Goal: Task Accomplishment & Management: Manage account settings

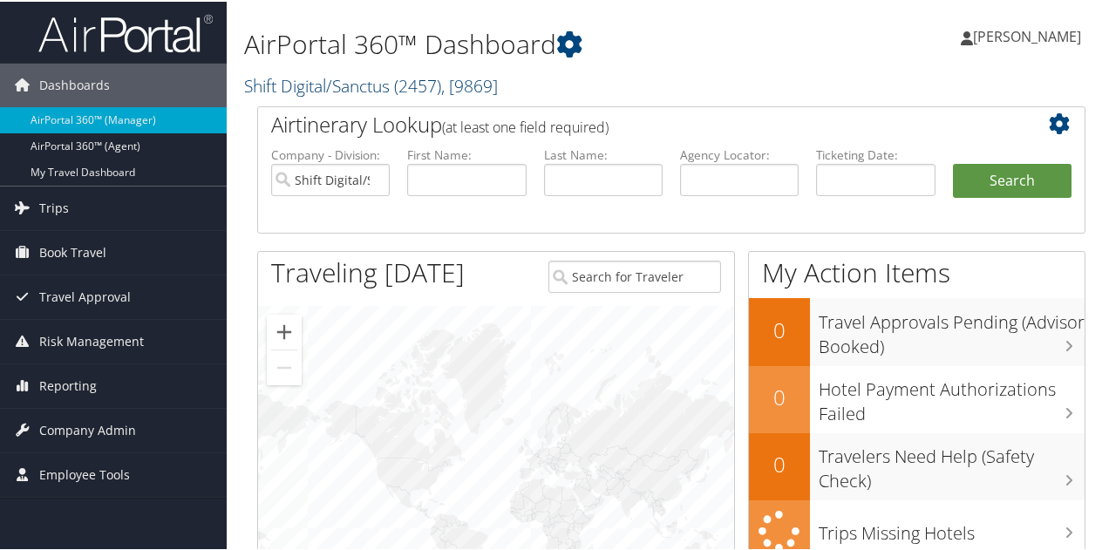
click at [333, 78] on link "Shift Digital/Sanctus ( 2457 ) , [ 9869 ]" at bounding box center [371, 84] width 254 height 24
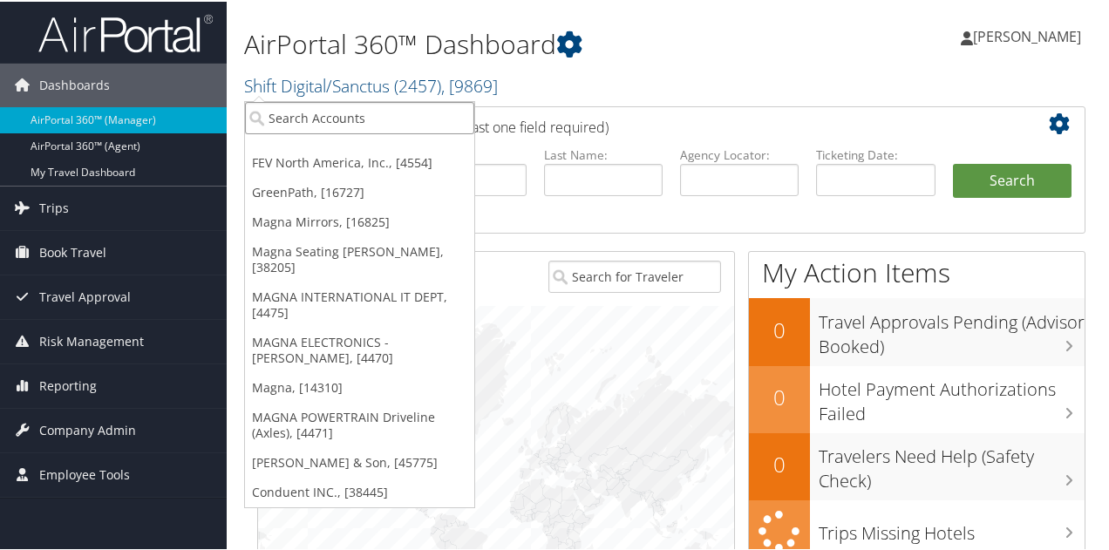
click at [333, 120] on input "search" at bounding box center [359, 116] width 229 height 32
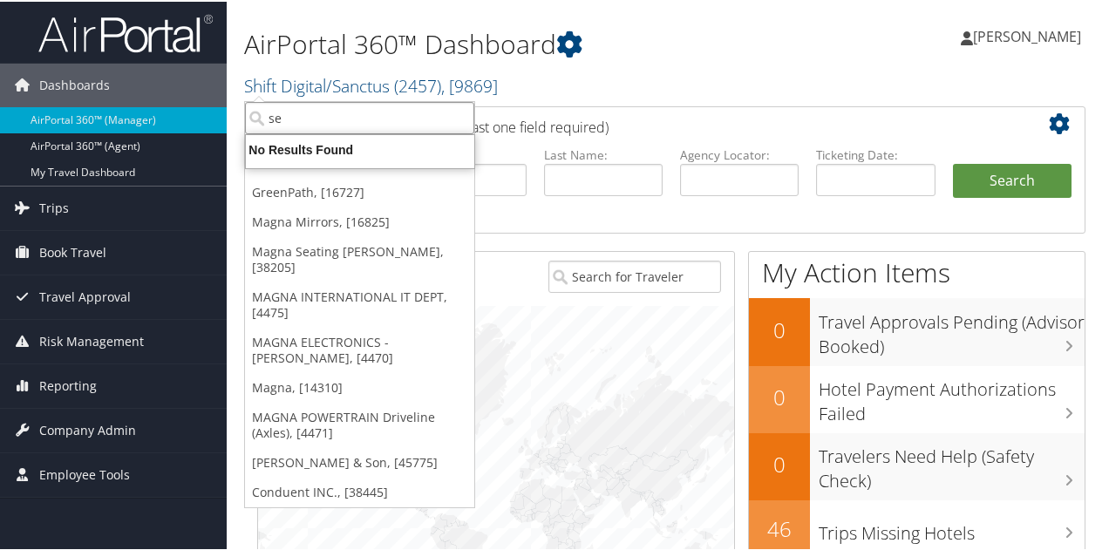
type input "s"
type input "C"
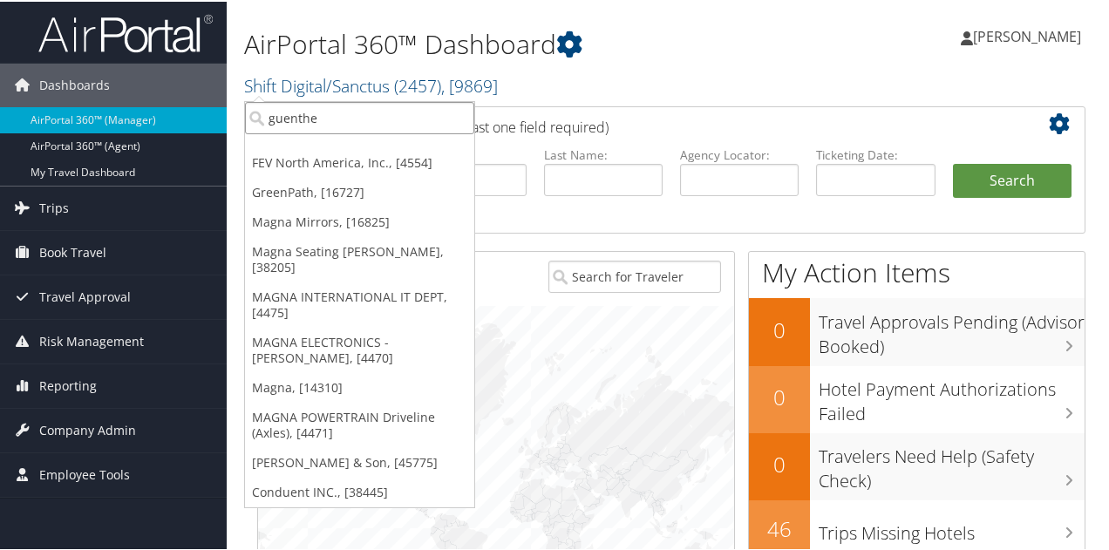
type input "guenther"
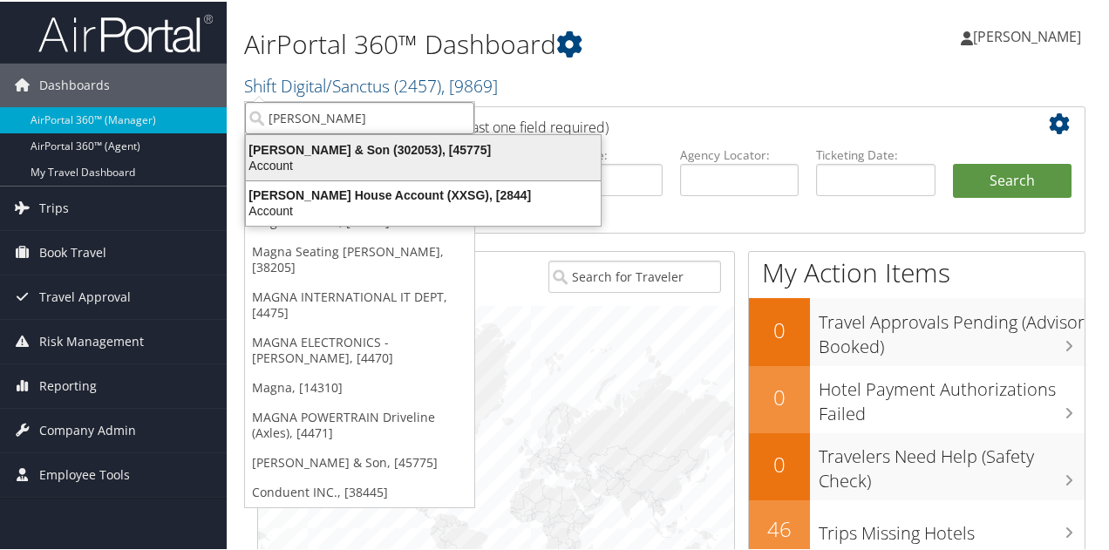
click at [357, 147] on div "CH Guenther & Son (302053), [45775]" at bounding box center [423, 148] width 376 height 16
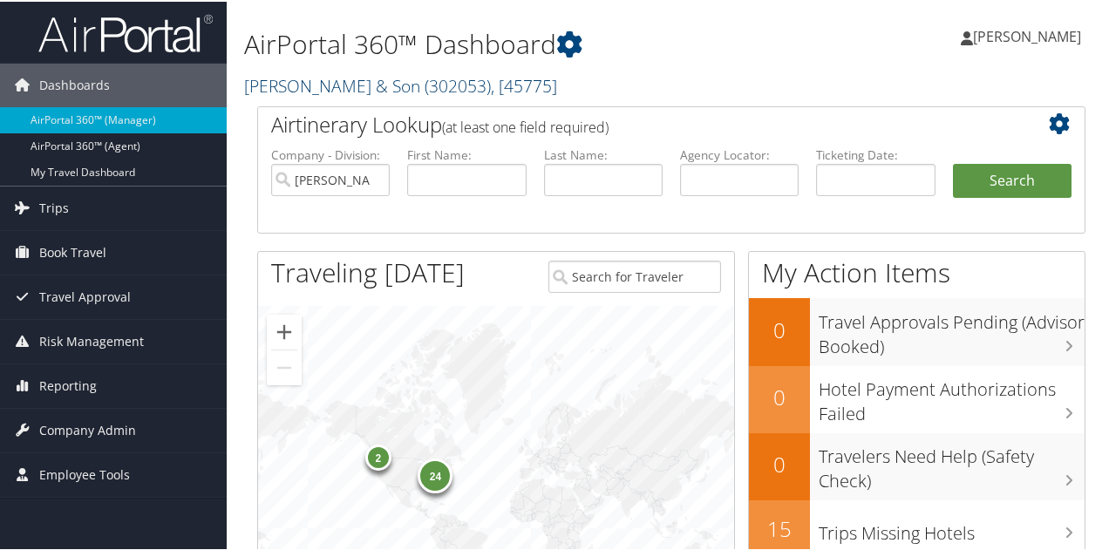
click at [336, 85] on link "CH Guenther & Son ( 302053 ) , [ 45775 ]" at bounding box center [400, 84] width 313 height 24
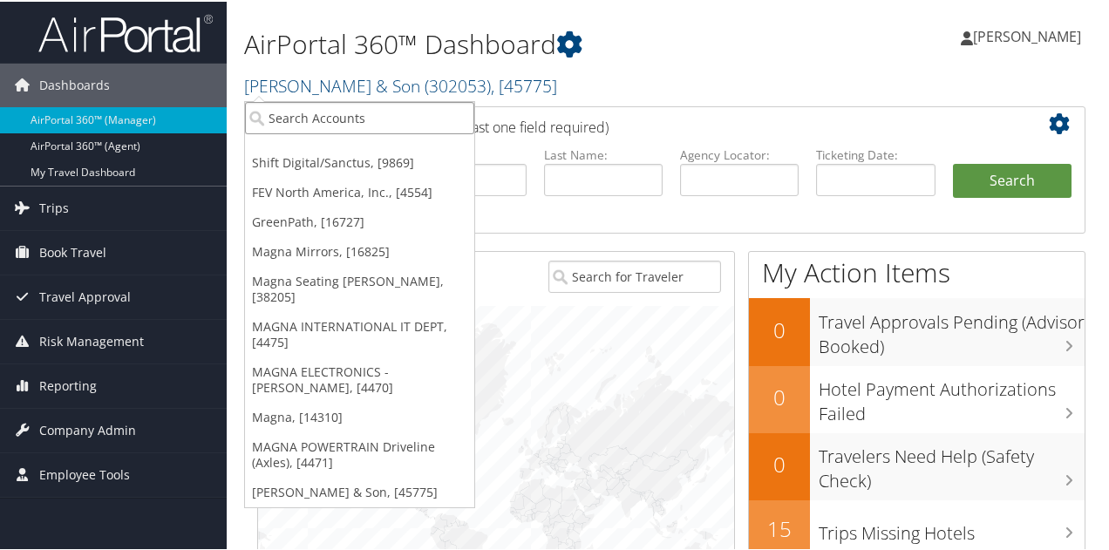
click at [368, 118] on input "search" at bounding box center [359, 116] width 229 height 32
click at [616, 92] on h2 "CH Guenther & Son ( 302053 ) , [ 45775 ]" at bounding box center [528, 83] width 569 height 30
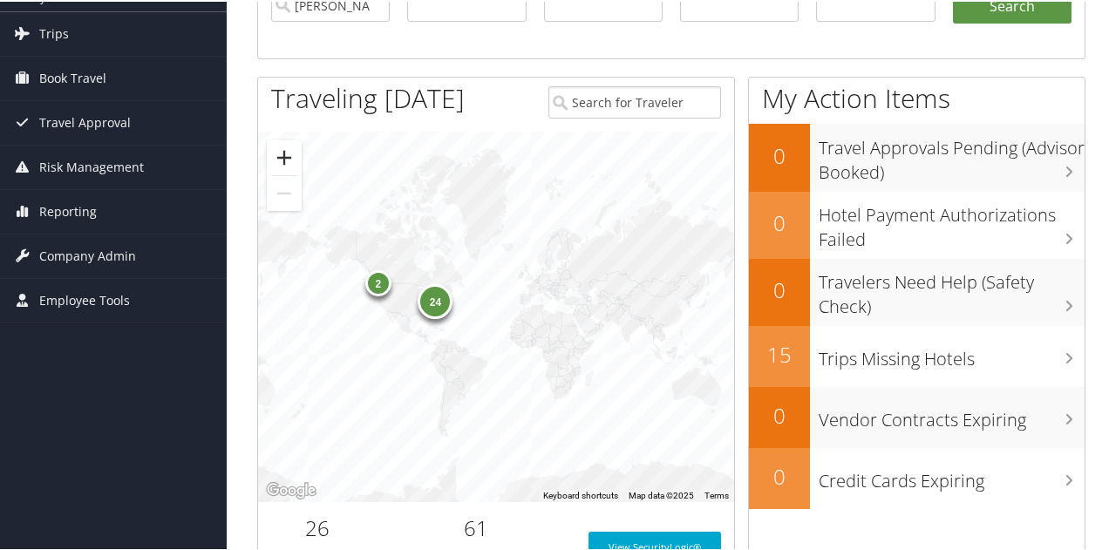
scroll to position [87, 0]
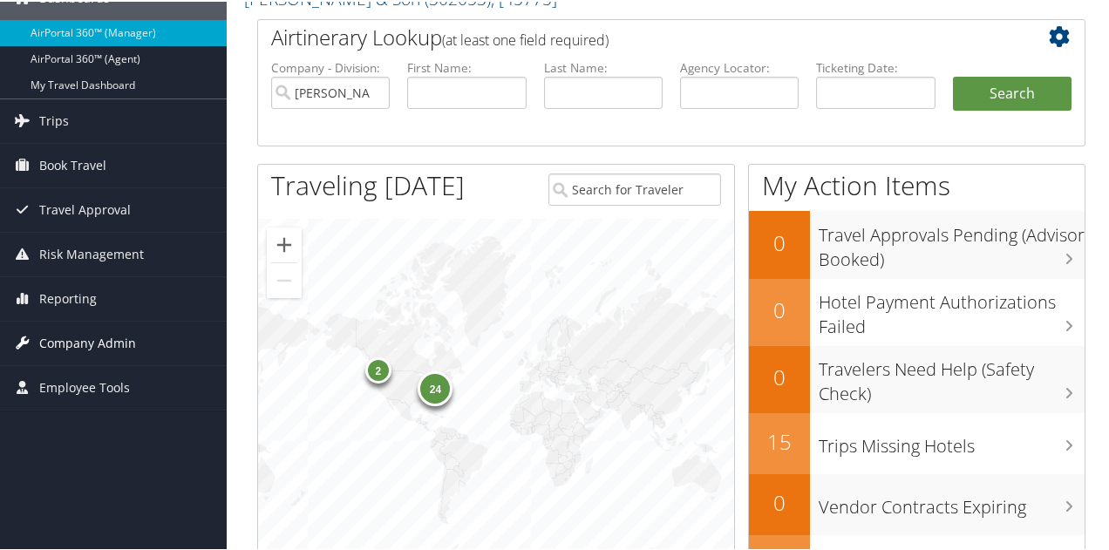
click at [68, 336] on span "Company Admin" at bounding box center [87, 342] width 97 height 44
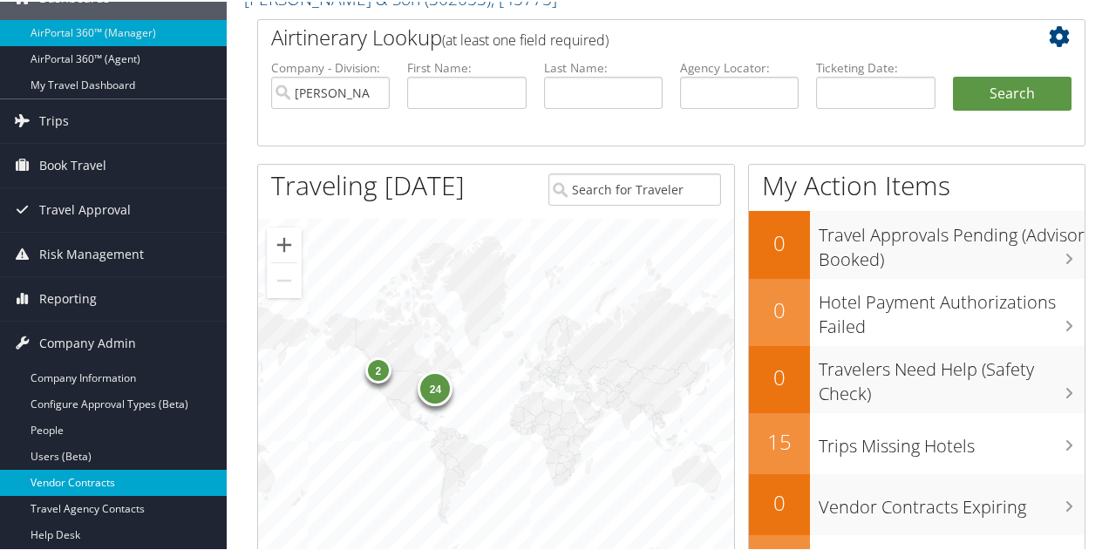
click at [71, 477] on link "Vendor Contracts" at bounding box center [113, 481] width 227 height 26
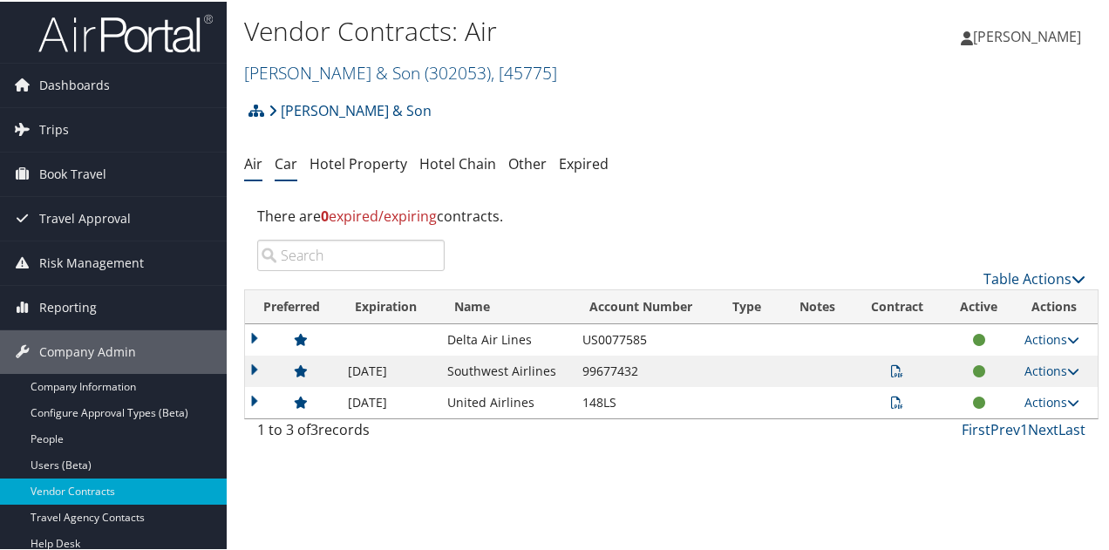
click at [282, 160] on link "Car" at bounding box center [286, 162] width 23 height 19
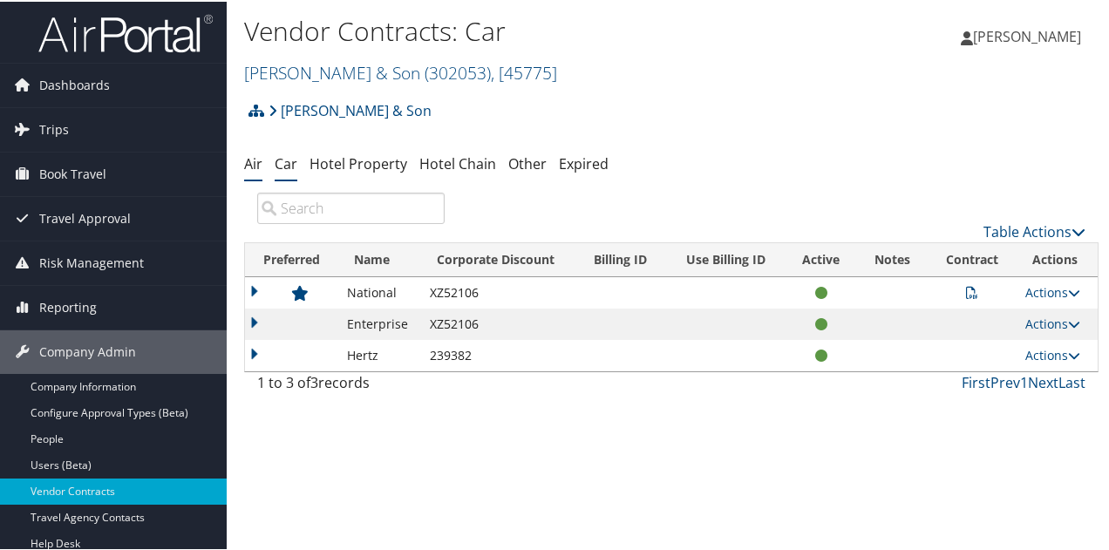
click at [258, 164] on link "Air" at bounding box center [253, 162] width 18 height 19
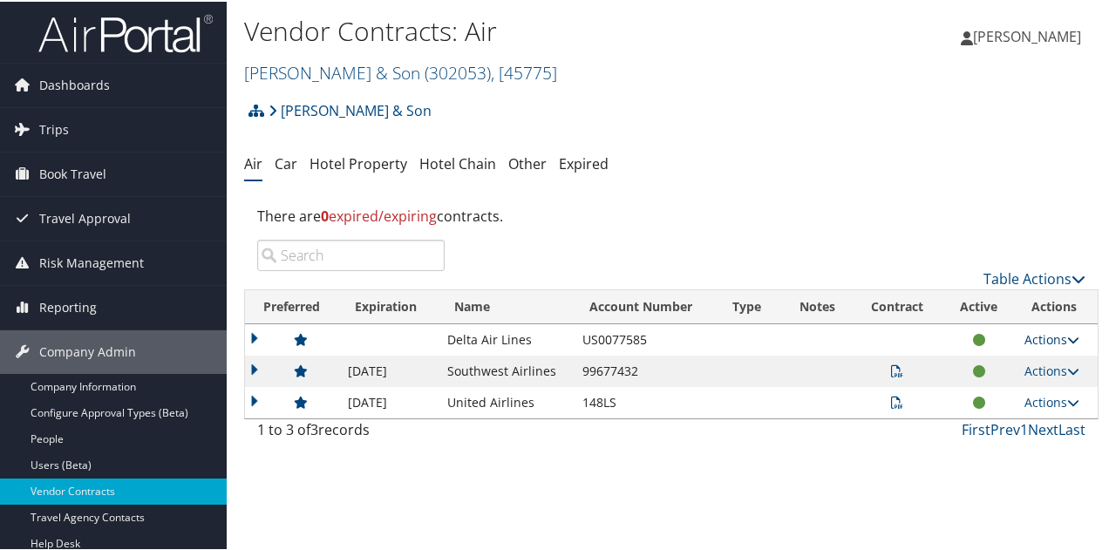
click at [1030, 339] on link "Actions" at bounding box center [1051, 337] width 55 height 17
click at [1002, 388] on link "Edit Contract" at bounding box center [1012, 393] width 116 height 30
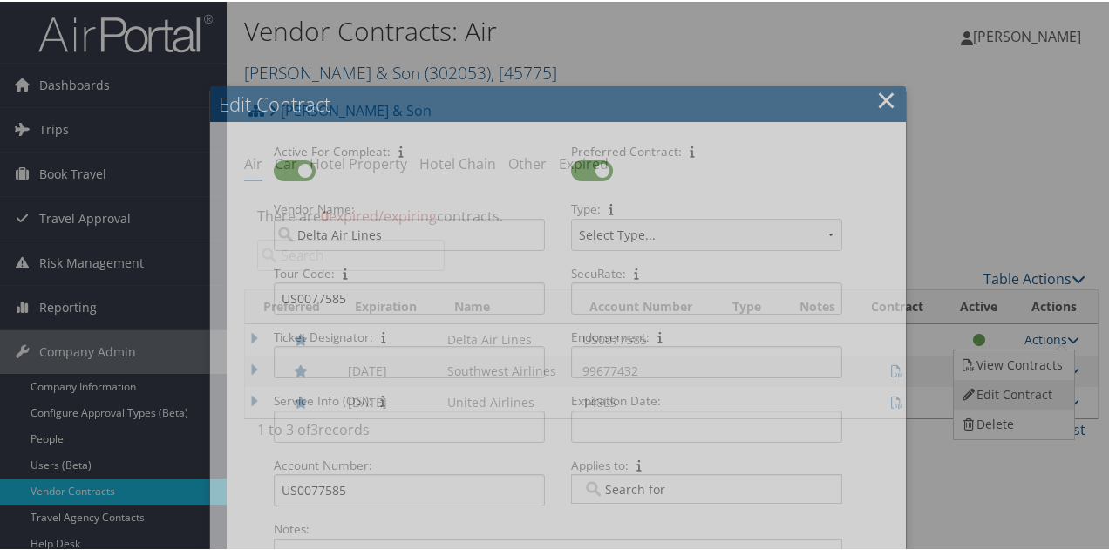
select select "[object Object]"
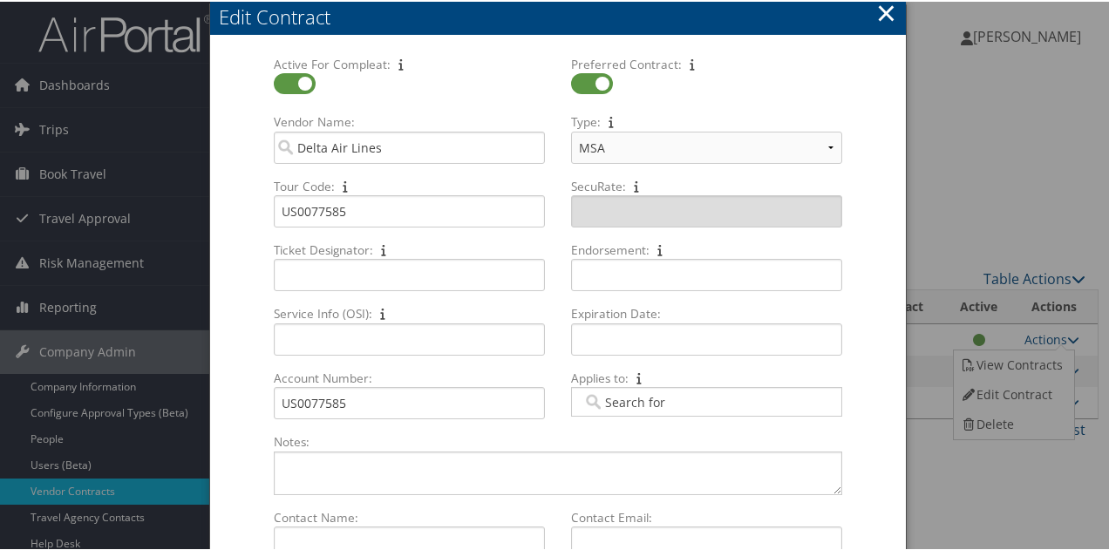
click at [877, 10] on button "×" at bounding box center [886, 11] width 20 height 35
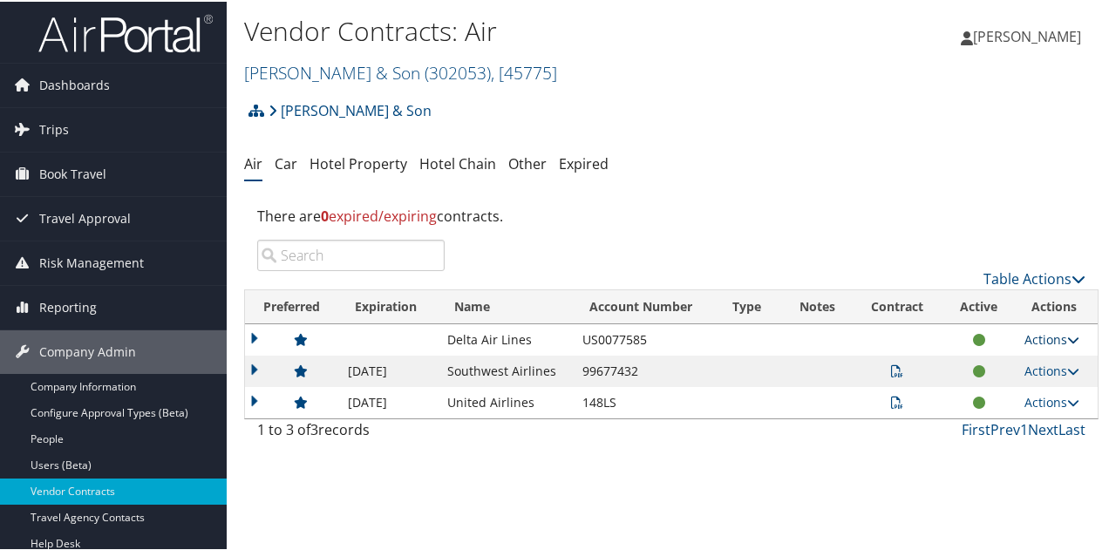
click at [1033, 337] on link "Actions" at bounding box center [1051, 337] width 55 height 17
click at [1011, 357] on link "View Contracts" at bounding box center [1012, 364] width 116 height 30
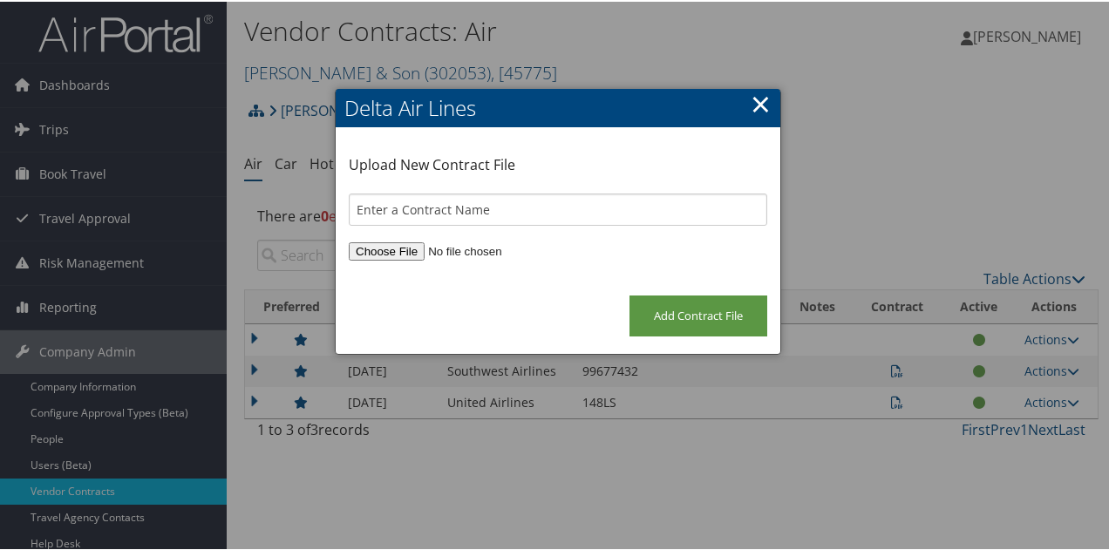
click at [767, 104] on h2 "Delta Air Lines" at bounding box center [558, 106] width 445 height 38
click at [764, 106] on link "×" at bounding box center [761, 102] width 20 height 35
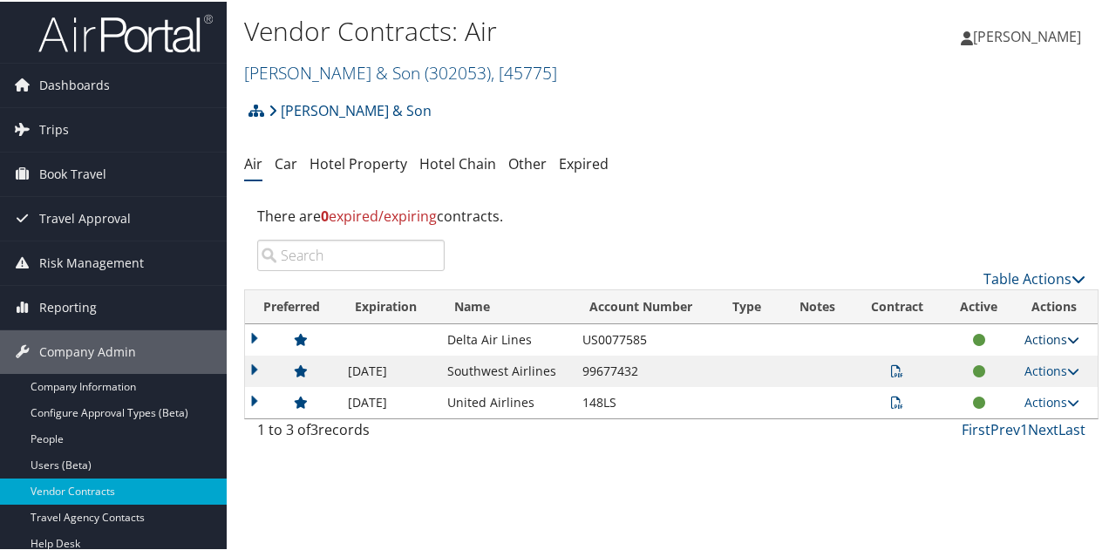
click at [1024, 336] on link "Actions" at bounding box center [1051, 337] width 55 height 17
click at [866, 194] on div "There are 0 expired/expiring contracts." at bounding box center [671, 214] width 854 height 47
click at [295, 163] on link "Car" at bounding box center [286, 162] width 23 height 19
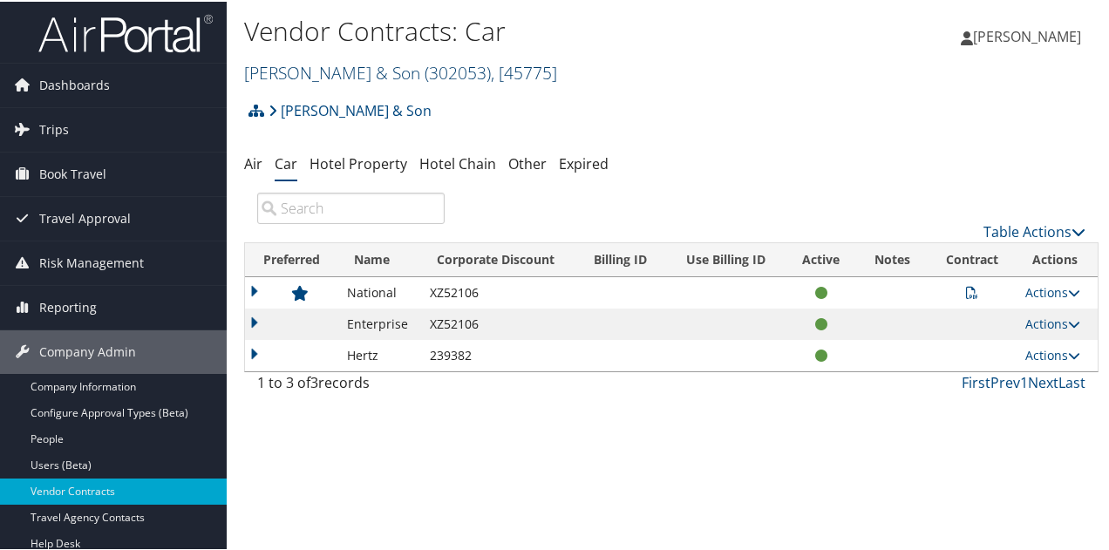
click at [288, 69] on link "CH Guenther & Son ( 302053 ) , [ 45775 ]" at bounding box center [400, 71] width 313 height 24
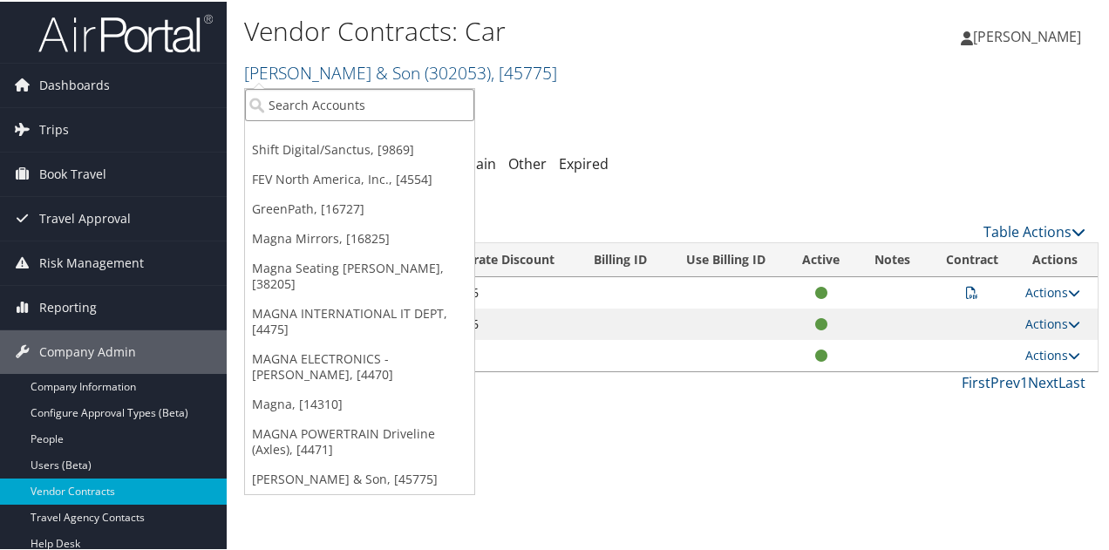
click at [281, 93] on input "search" at bounding box center [359, 103] width 229 height 32
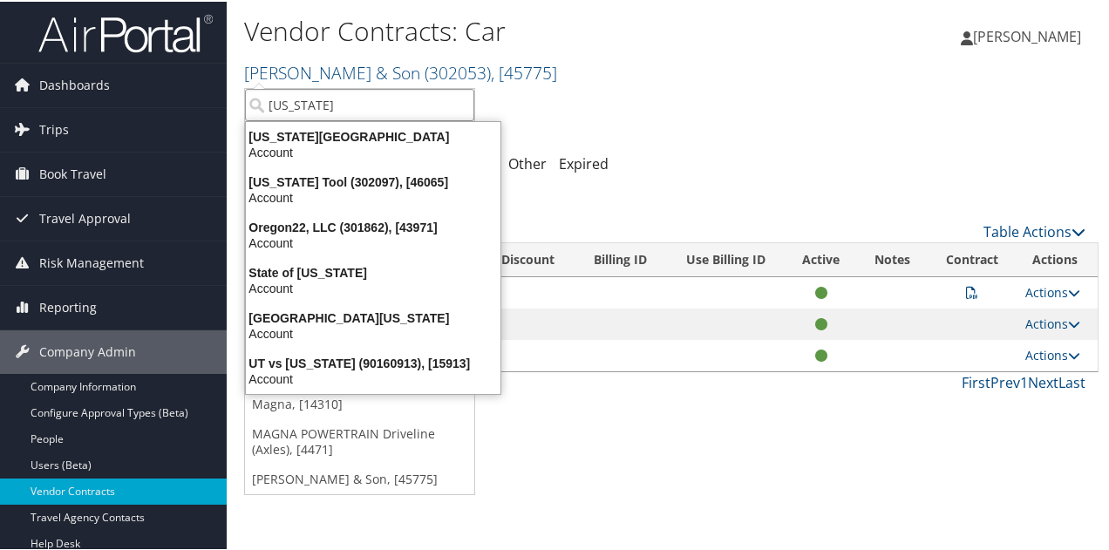
type input "oregon"
